Goal: Task Accomplishment & Management: Manage account settings

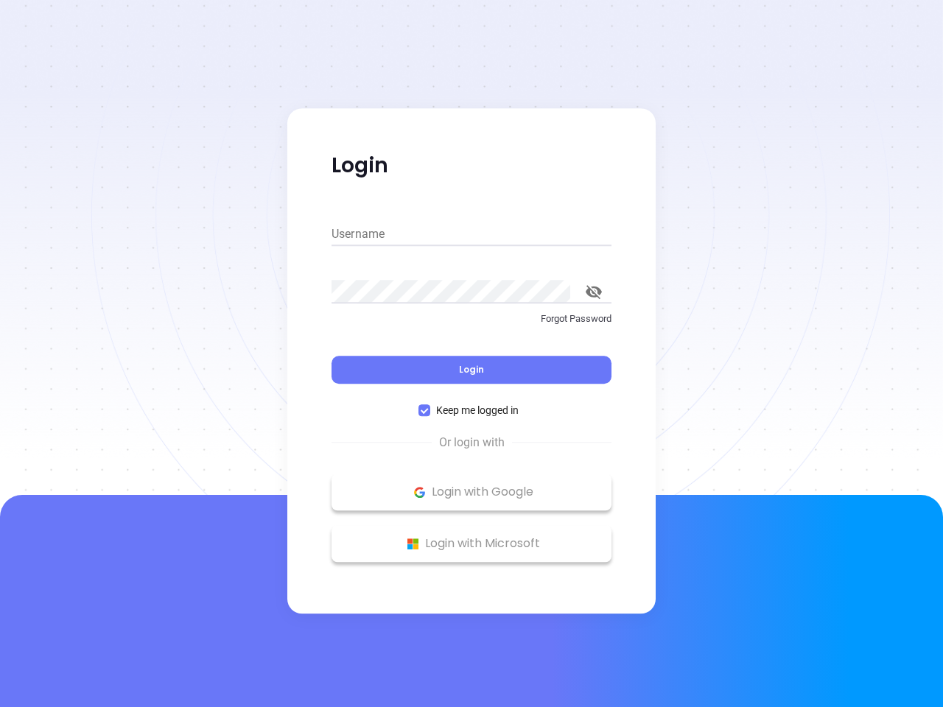
click at [472, 354] on div "Login" at bounding box center [472, 361] width 280 height 46
click at [472, 234] on input "Username" at bounding box center [472, 234] width 280 height 24
click at [594, 292] on icon "toggle password visibility" at bounding box center [594, 292] width 16 height 14
click at [472, 370] on span "Login" at bounding box center [471, 369] width 25 height 13
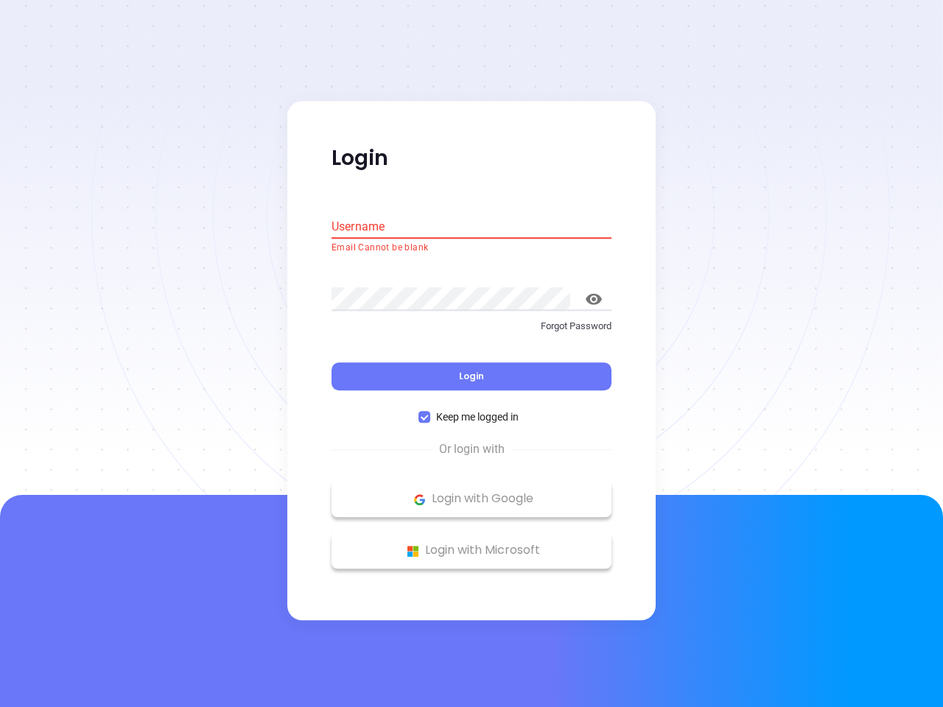
click at [472, 410] on span "Keep me logged in" at bounding box center [477, 418] width 94 height 16
click at [430, 412] on input "Keep me logged in" at bounding box center [424, 418] width 12 height 12
checkbox input "false"
click at [472, 492] on p "Login with Google" at bounding box center [471, 499] width 265 height 22
click at [472, 544] on p "Login with Microsoft" at bounding box center [471, 551] width 265 height 22
